Goal: Transaction & Acquisition: Book appointment/travel/reservation

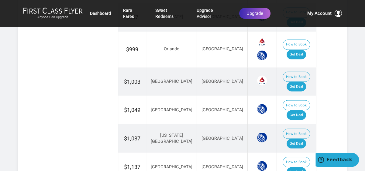
scroll to position [478, 0]
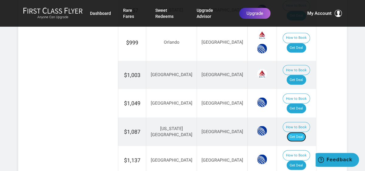
click at [299, 132] on link "Get Deal" at bounding box center [295, 137] width 19 height 10
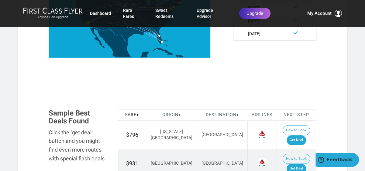
scroll to position [114, 0]
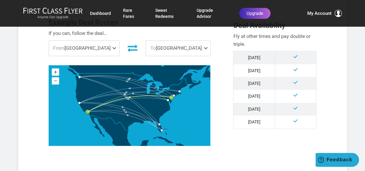
scroll to position [152, 0]
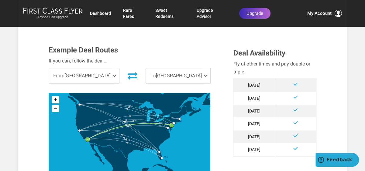
click at [112, 76] on span at bounding box center [115, 75] width 7 height 15
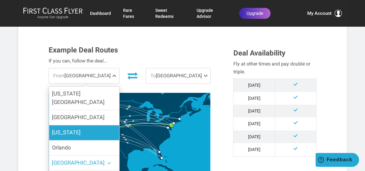
click at [100, 125] on label "[US_STATE]" at bounding box center [84, 132] width 70 height 15
click at [0, 0] on input "[US_STATE]" at bounding box center [0, 0] width 0 height 0
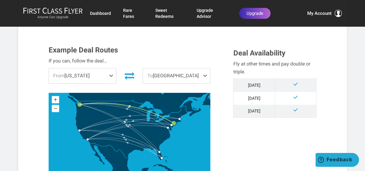
click at [205, 75] on span at bounding box center [206, 75] width 7 height 15
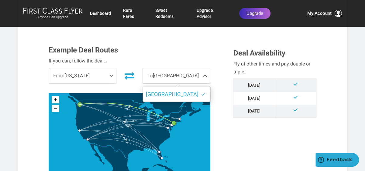
click at [205, 75] on span at bounding box center [206, 75] width 7 height 15
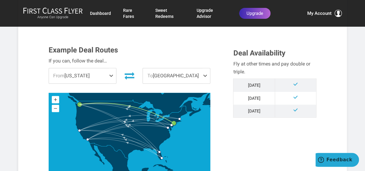
click at [111, 75] on span at bounding box center [112, 75] width 7 height 15
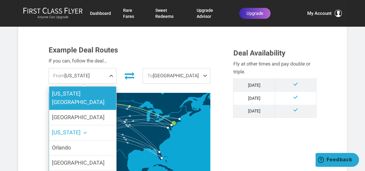
click at [104, 92] on label "[US_STATE][GEOGRAPHIC_DATA]" at bounding box center [82, 99] width 67 height 24
click at [0, 0] on input "[US_STATE][GEOGRAPHIC_DATA]" at bounding box center [0, 0] width 0 height 0
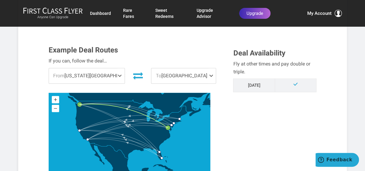
click at [208, 74] on span at bounding box center [211, 75] width 7 height 15
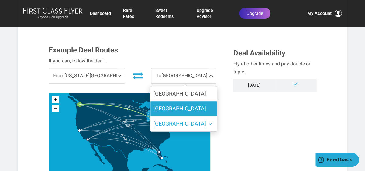
click at [186, 107] on label "[GEOGRAPHIC_DATA]" at bounding box center [183, 108] width 66 height 15
click at [0, 0] on input "[GEOGRAPHIC_DATA]" at bounding box center [0, 0] width 0 height 0
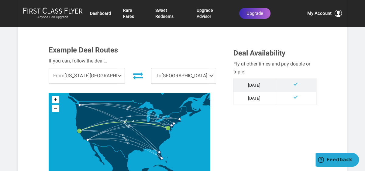
click at [222, 113] on div "Example Deal Routes If you can, follow the deal… From Washington DC Washington …" at bounding box center [136, 111] width 184 height 131
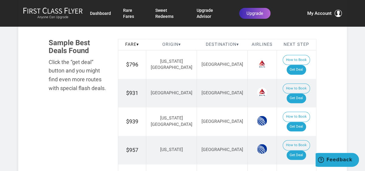
scroll to position [273, 0]
